Goal: Task Accomplishment & Management: Use online tool/utility

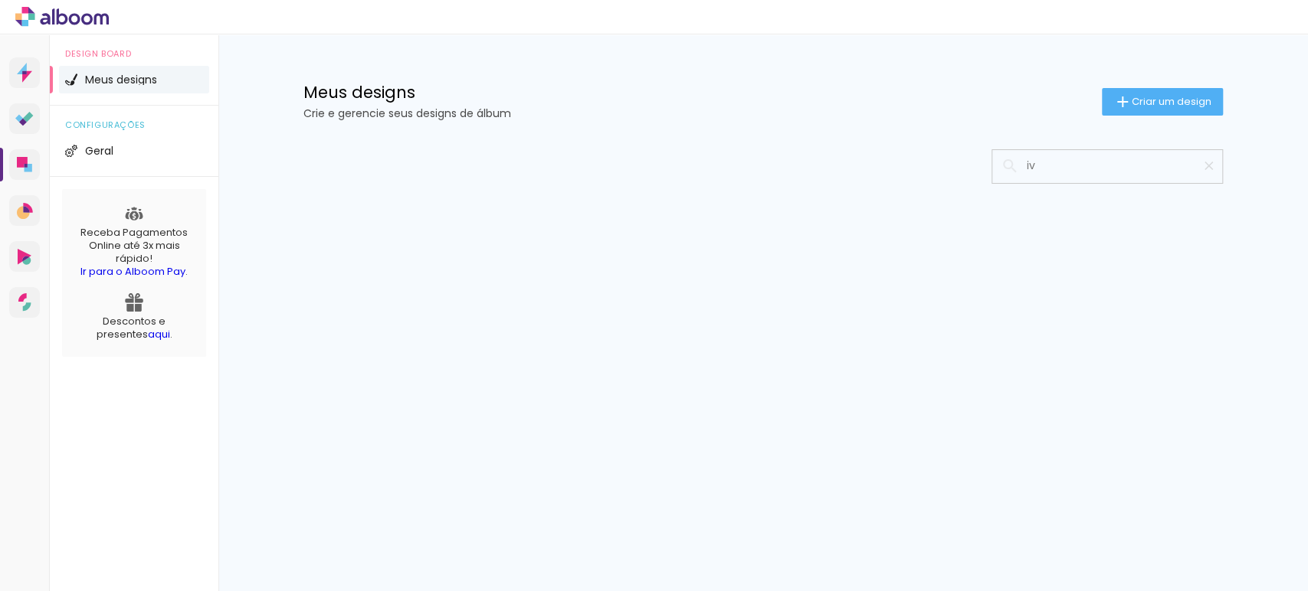
type input "i"
type input "Lívia - 8 anos"
type paper-input "Lívia - 8 anos"
click at [1177, 105] on span "Criar um design" at bounding box center [1171, 102] width 80 height 10
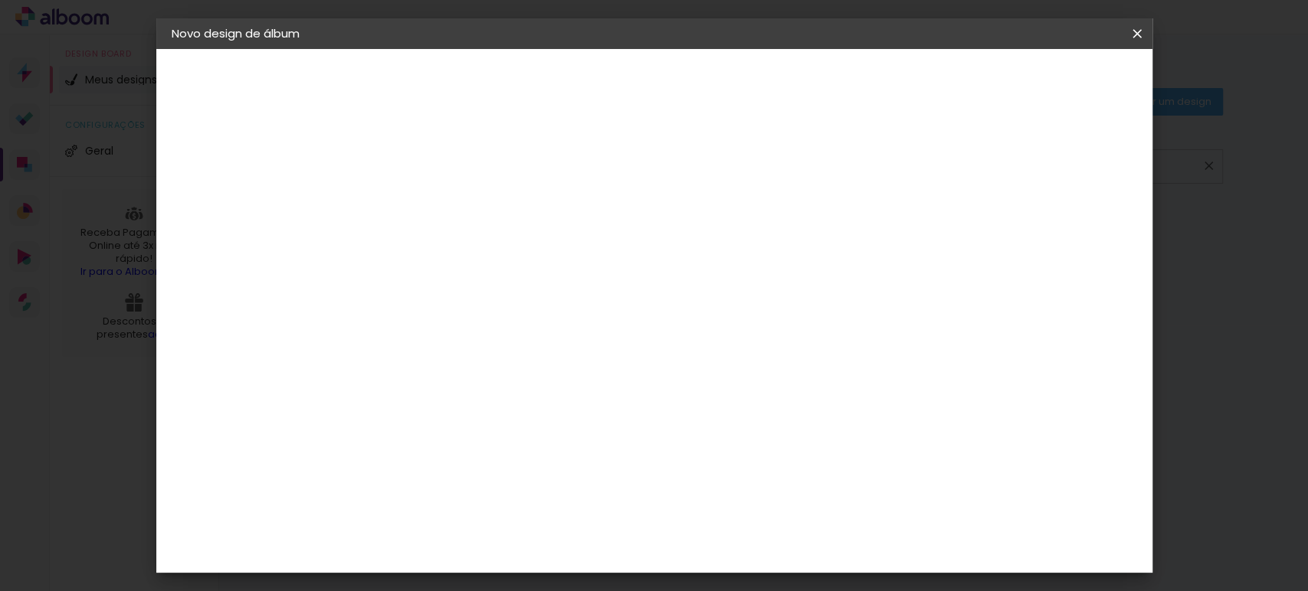
click at [427, 195] on paper-input-container "Título do álbum" at bounding box center [422, 206] width 11 height 39
type input "Lívia - 8 anos"
type paper-input "Lívia - 8 anos"
click at [579, 77] on paper-button "Avançar" at bounding box center [541, 81] width 75 height 26
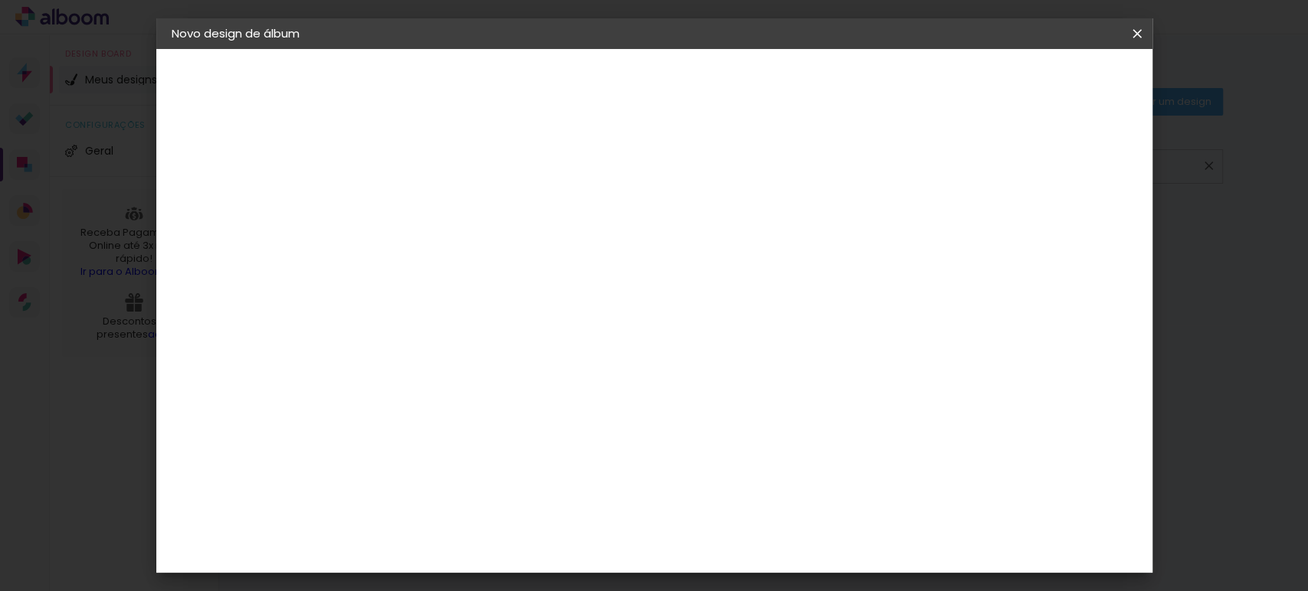
click at [534, 375] on paper-item "Canaan Álbuns" at bounding box center [460, 395] width 165 height 40
click at [0, 0] on slot "Avançar" at bounding box center [0, 0] width 0 height 0
click at [526, 352] on span "20 × 20" at bounding box center [489, 367] width 71 height 31
click at [672, 84] on paper-button "Avançar" at bounding box center [634, 81] width 75 height 26
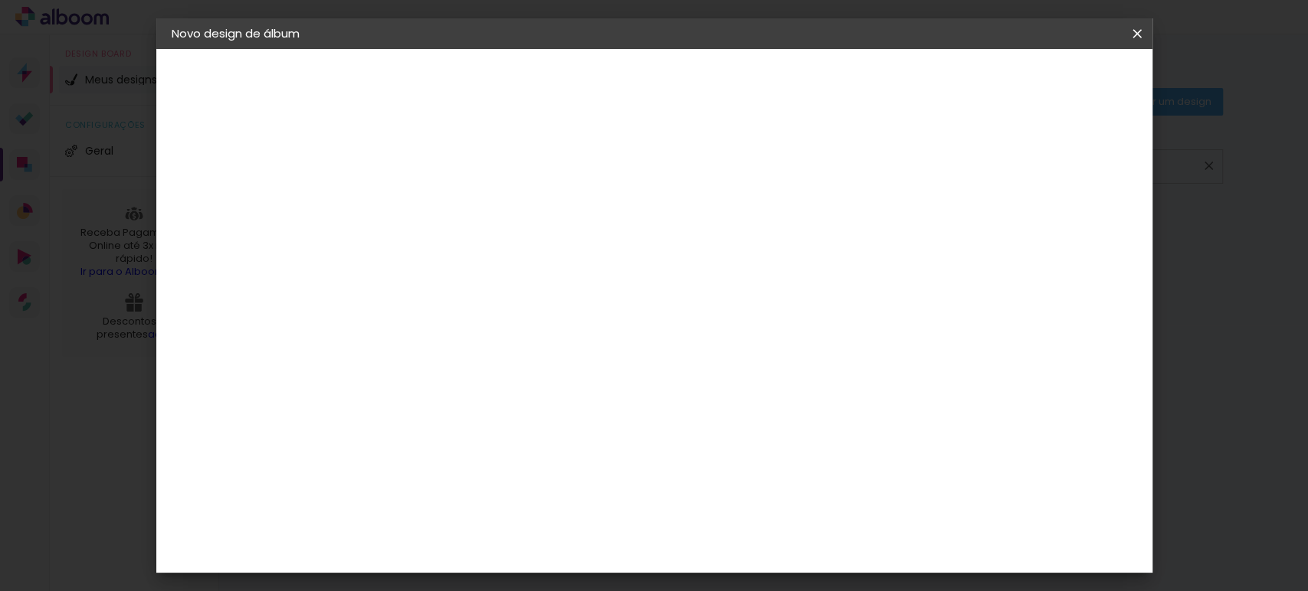
click at [899, 76] on span "Iniciar design" at bounding box center [864, 81] width 70 height 11
